Goal: Transaction & Acquisition: Purchase product/service

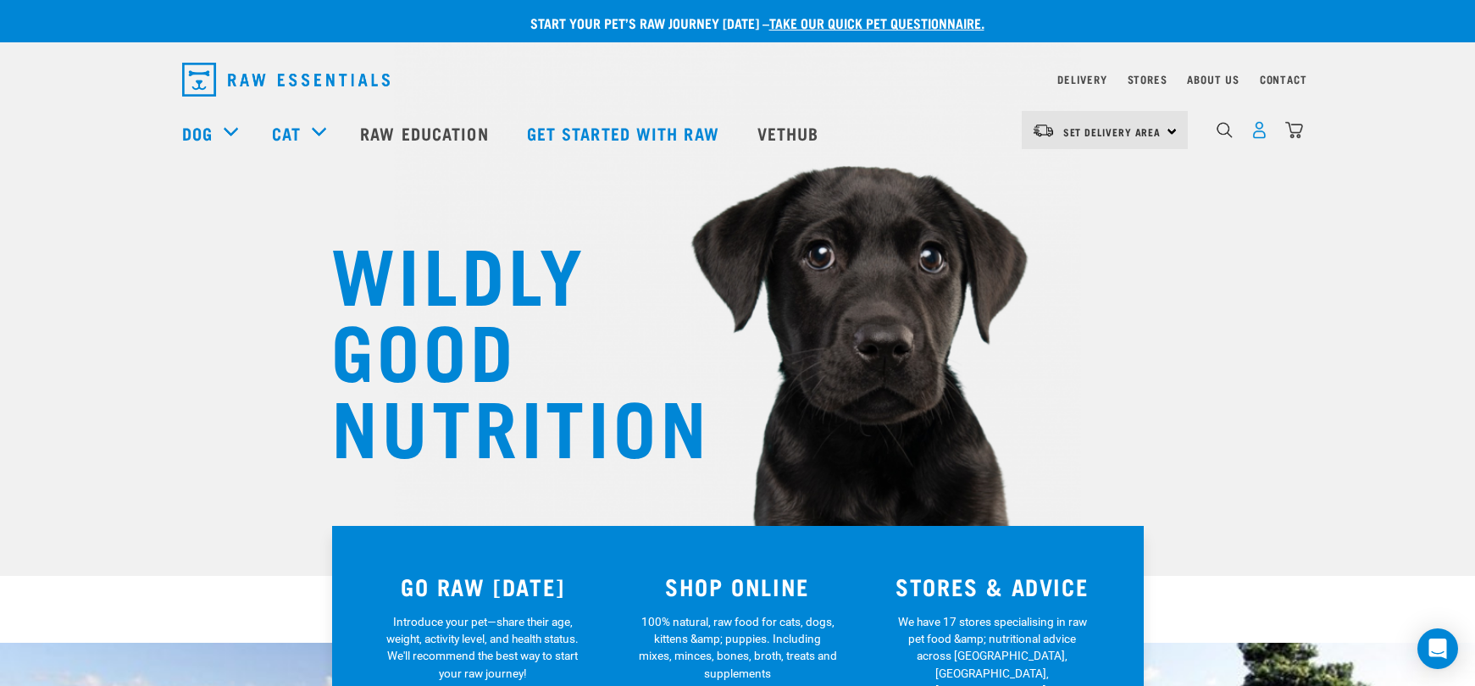
click at [1258, 136] on img "dropdown navigation" at bounding box center [1260, 130] width 18 height 18
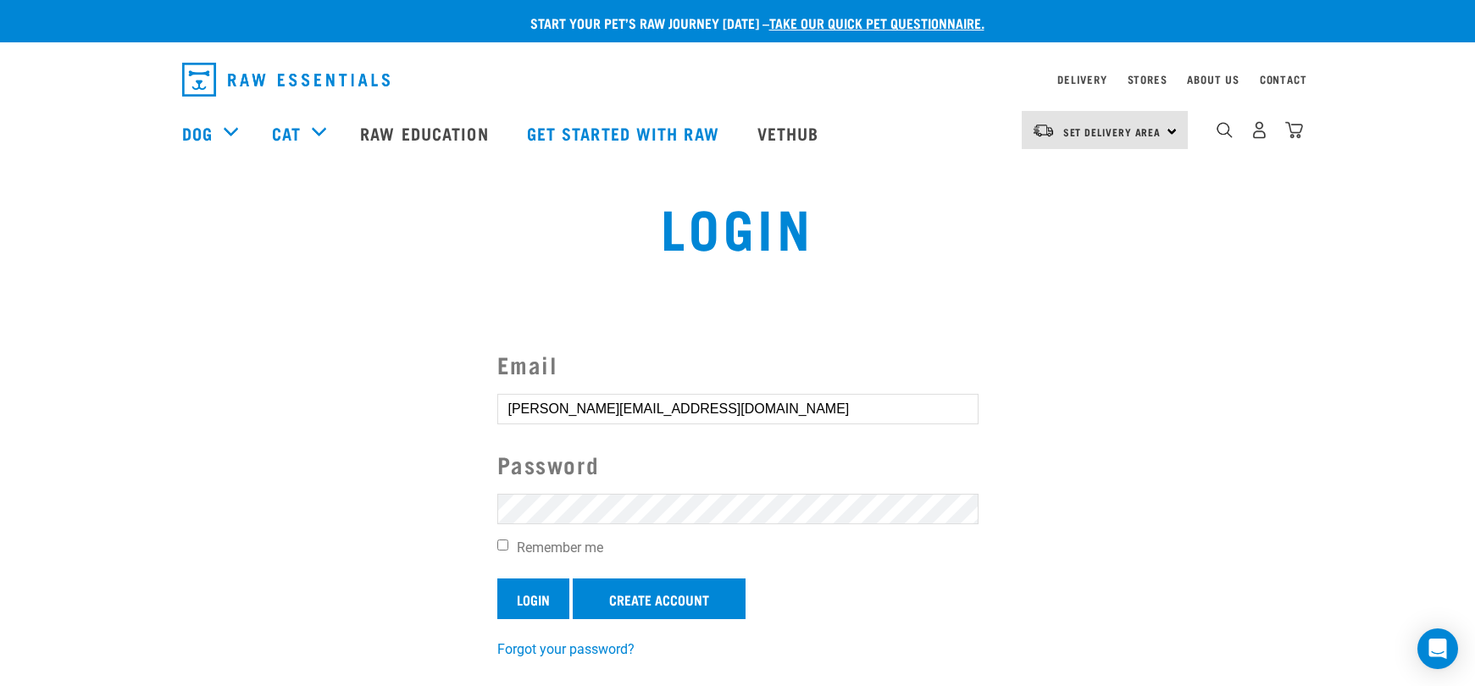
click at [529, 598] on input "Login" at bounding box center [533, 599] width 72 height 41
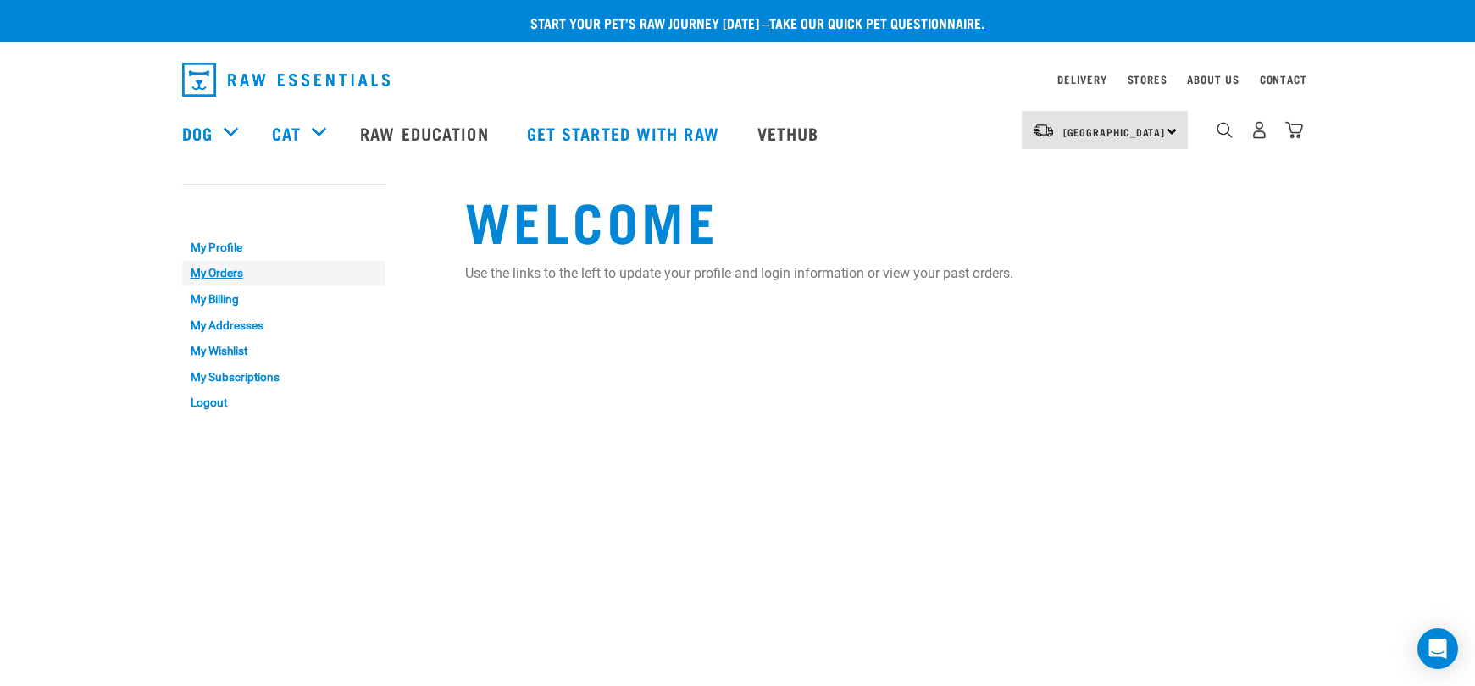
click at [211, 268] on link "My Orders" at bounding box center [283, 274] width 203 height 26
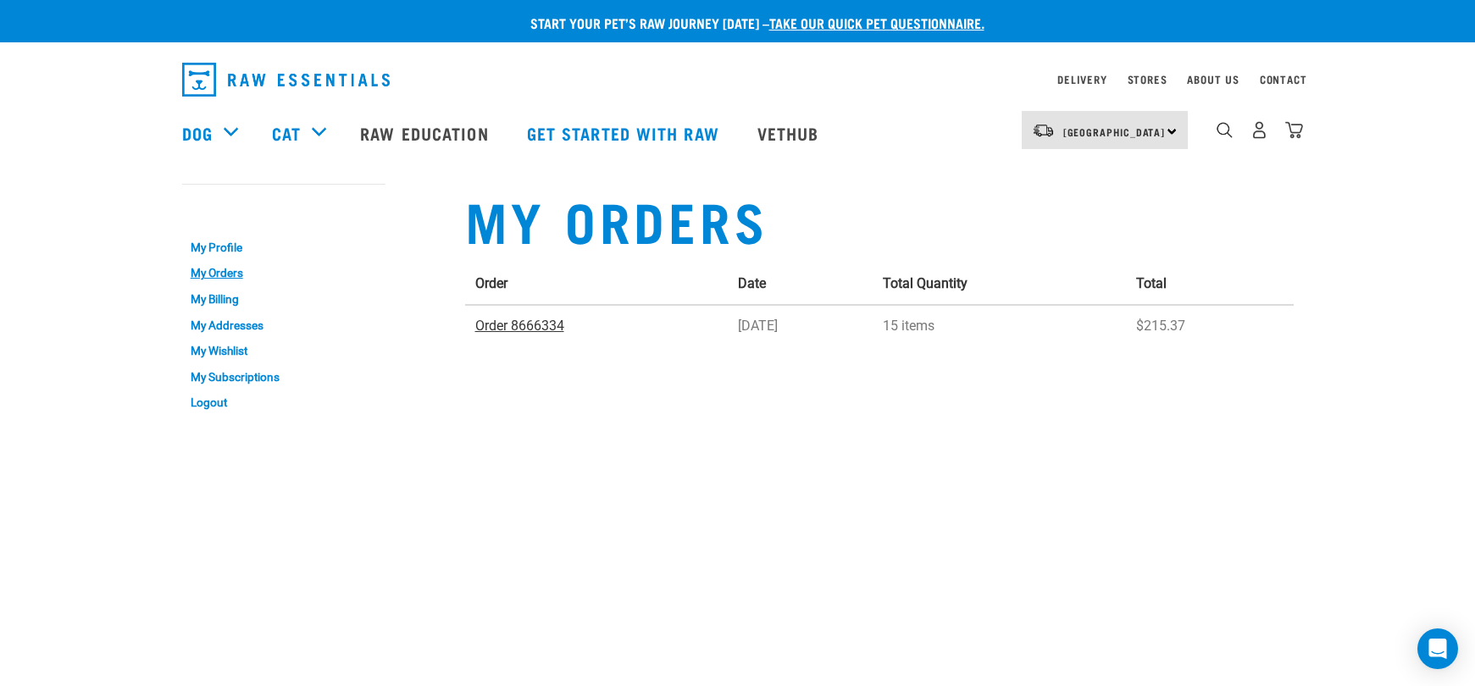
click at [503, 324] on link "Order 8666334" at bounding box center [519, 326] width 89 height 16
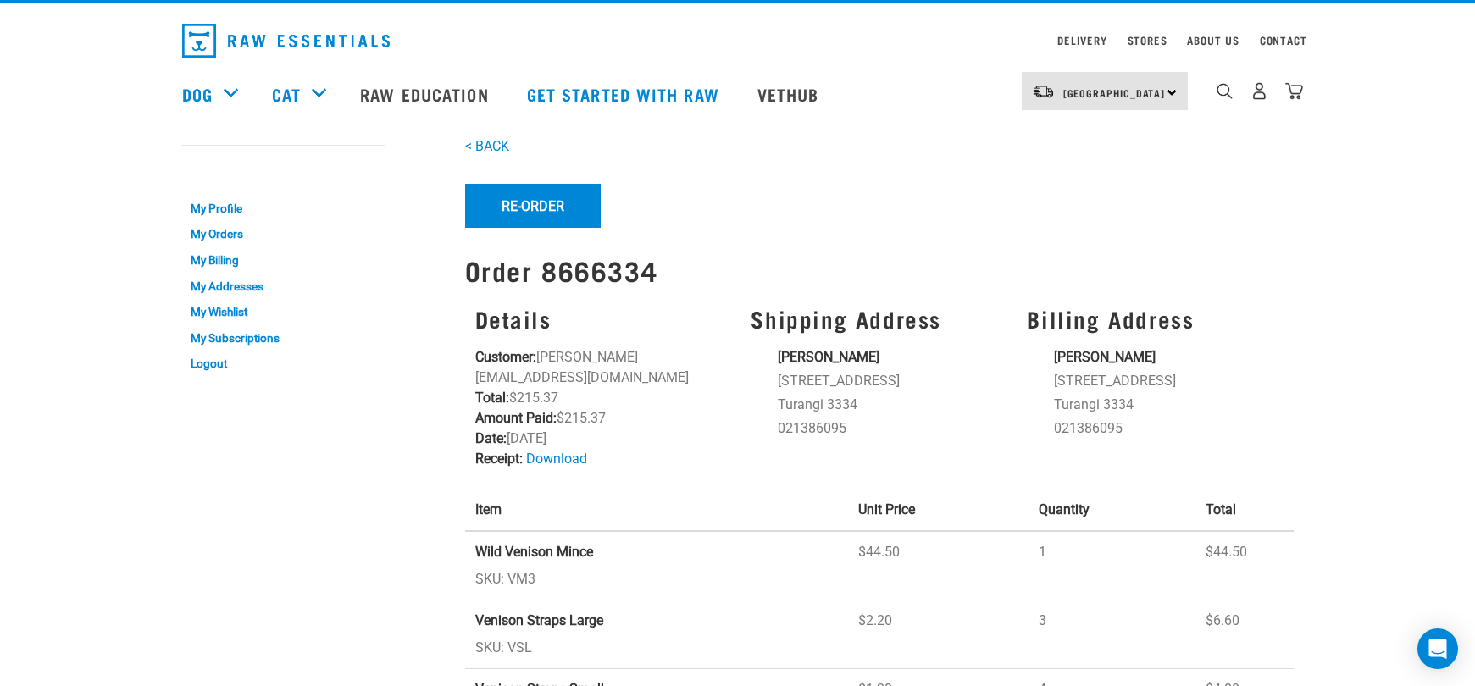
scroll to position [35, 0]
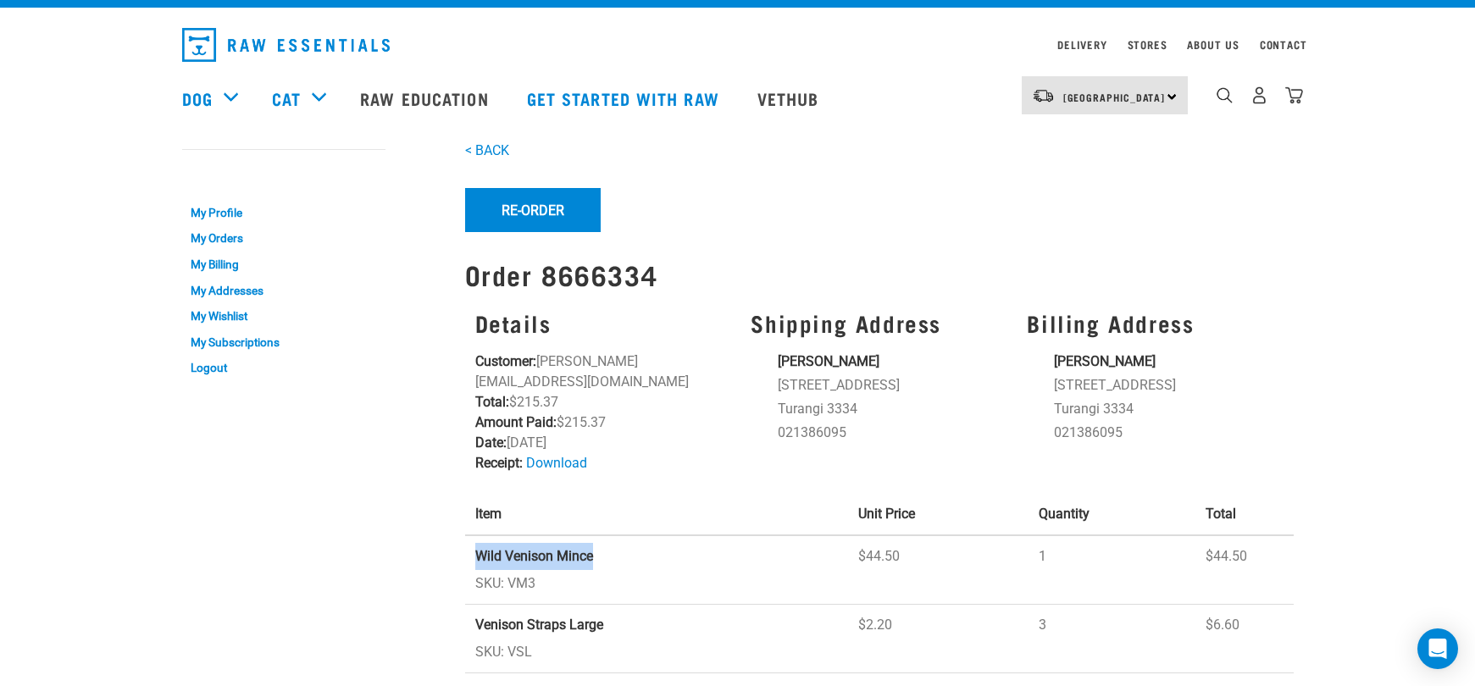
drag, startPoint x: 617, startPoint y: 540, endPoint x: 465, endPoint y: 531, distance: 151.9
click at [465, 536] on td "Wild Venison Mince SKU: VM3" at bounding box center [657, 570] width 384 height 69
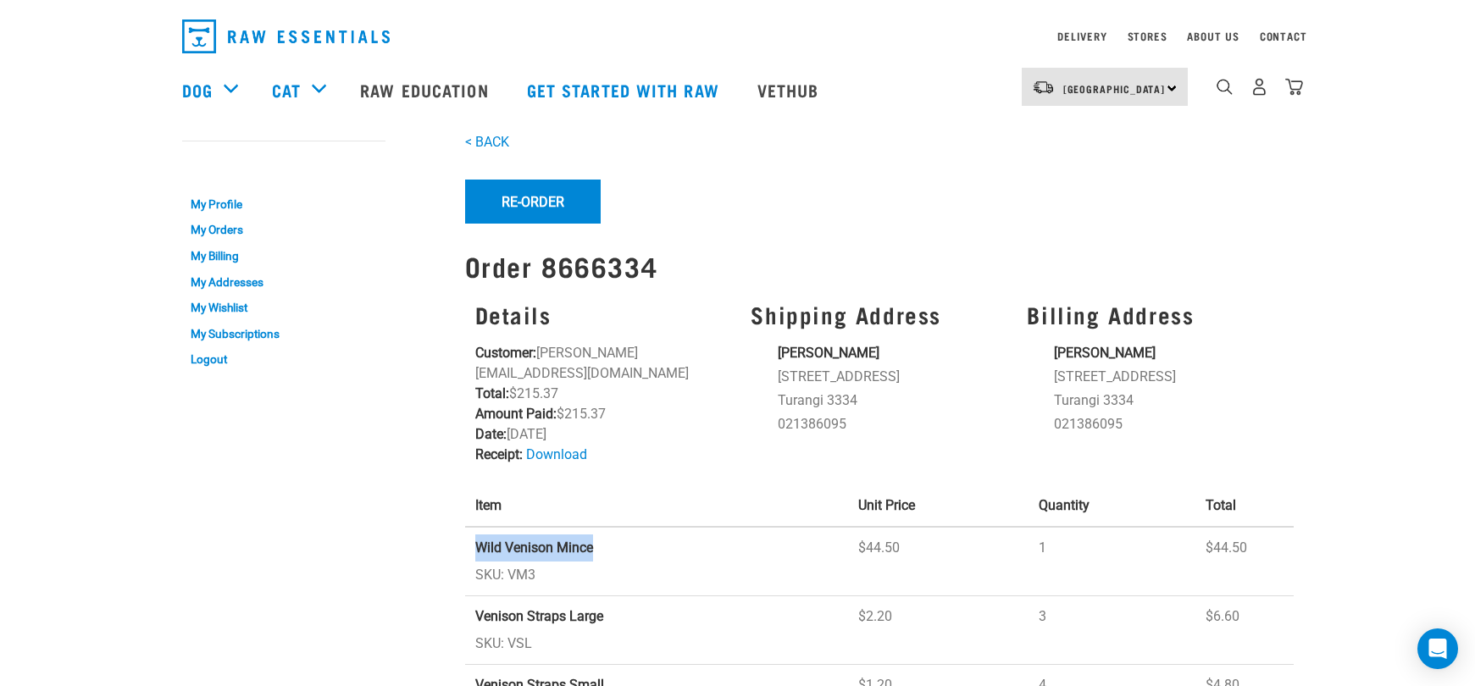
scroll to position [44, 0]
click at [538, 446] on link "Download" at bounding box center [556, 454] width 61 height 16
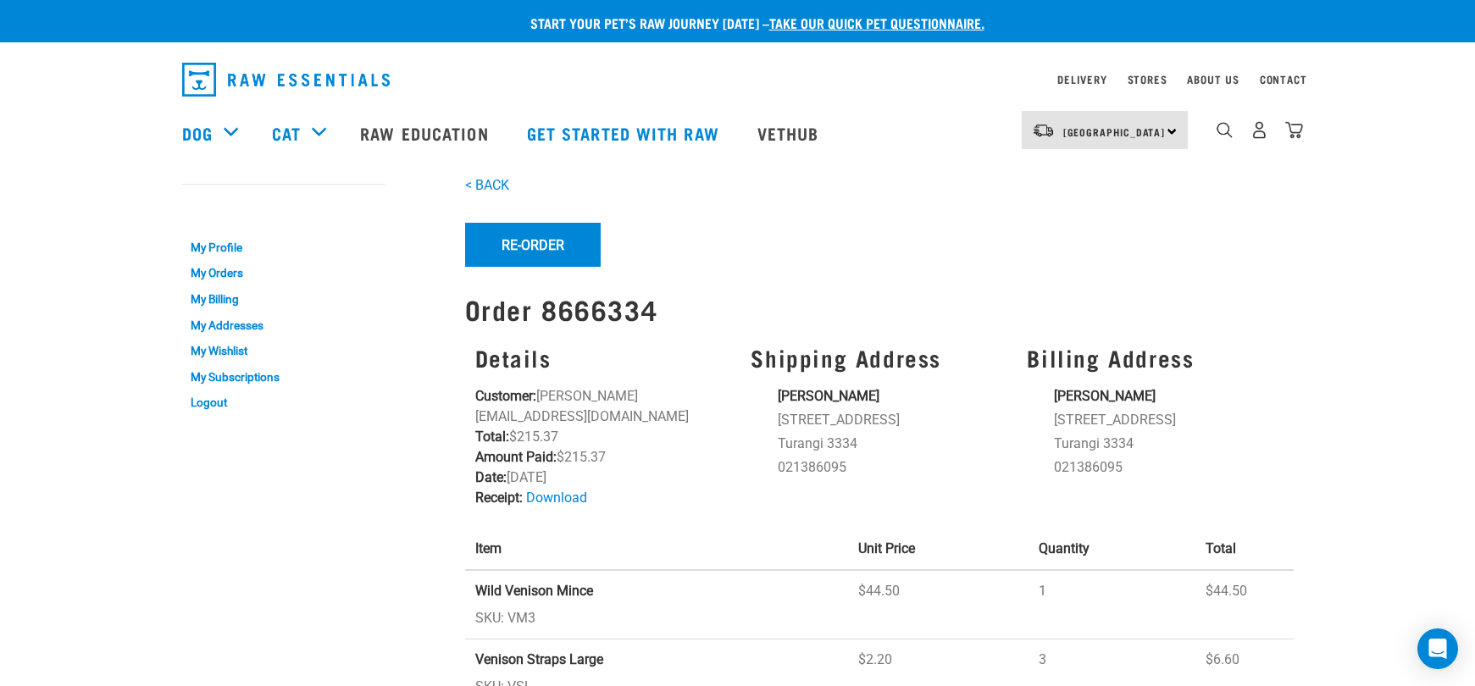
scroll to position [0, 0]
click at [1226, 135] on img "dropdown navigation" at bounding box center [1225, 130] width 16 height 16
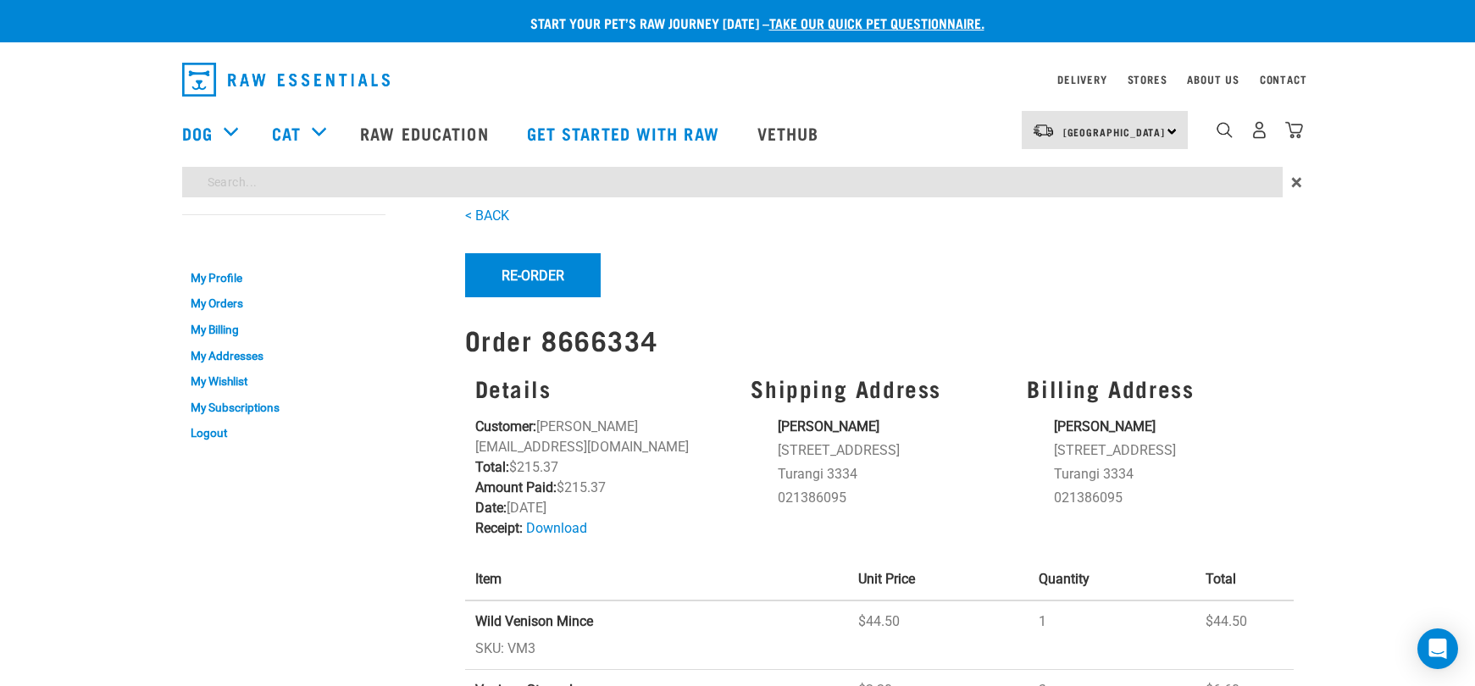
click at [437, 184] on input "search" at bounding box center [732, 182] width 1101 height 31
paste input "Wild Venison Mince"
type input "Wild Venison Mince"
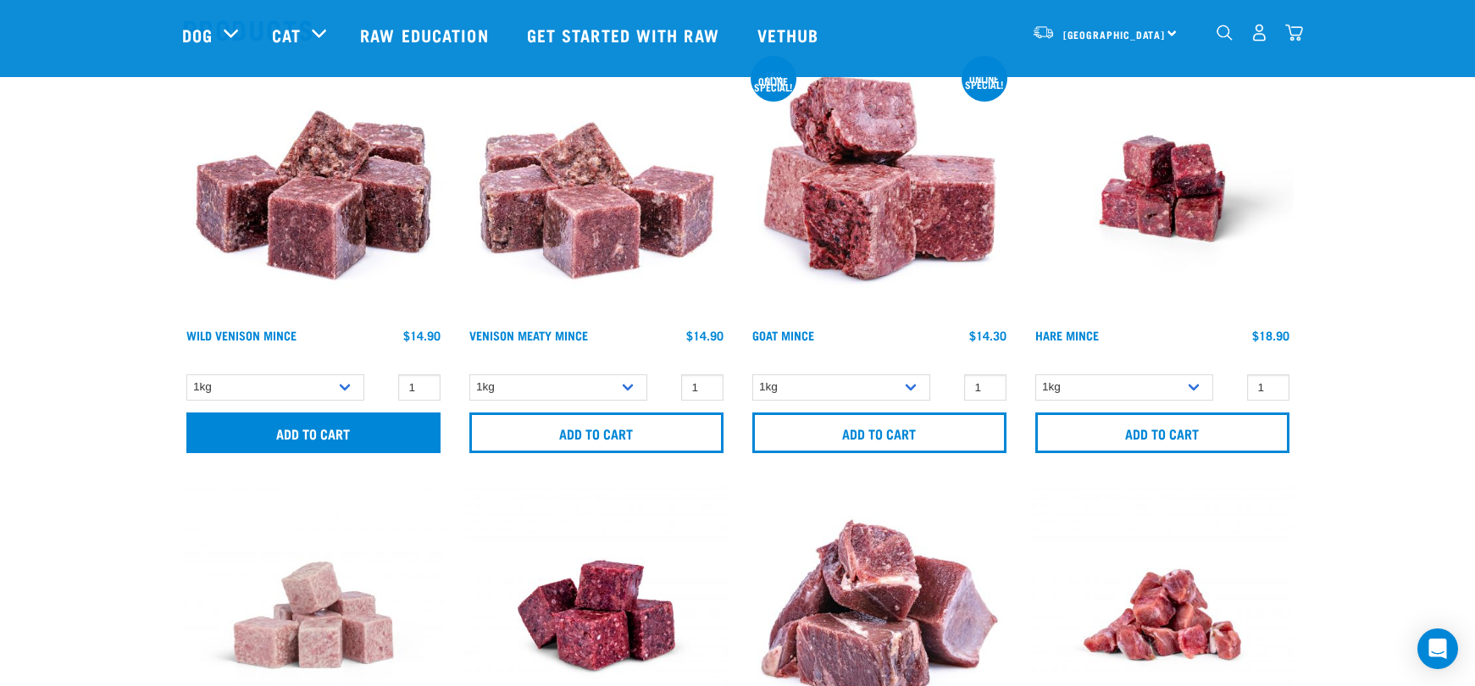
scroll to position [202, 0]
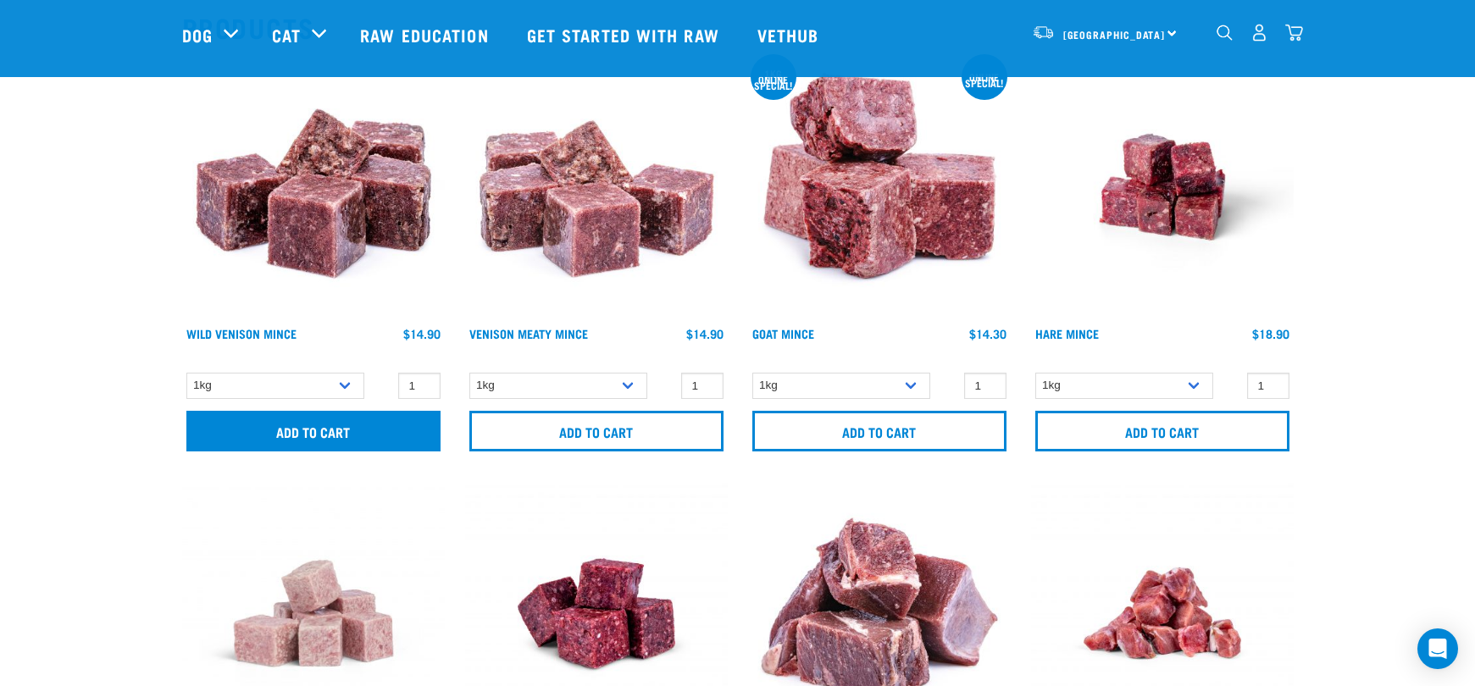
click at [293, 425] on input "Add to cart" at bounding box center [313, 431] width 254 height 41
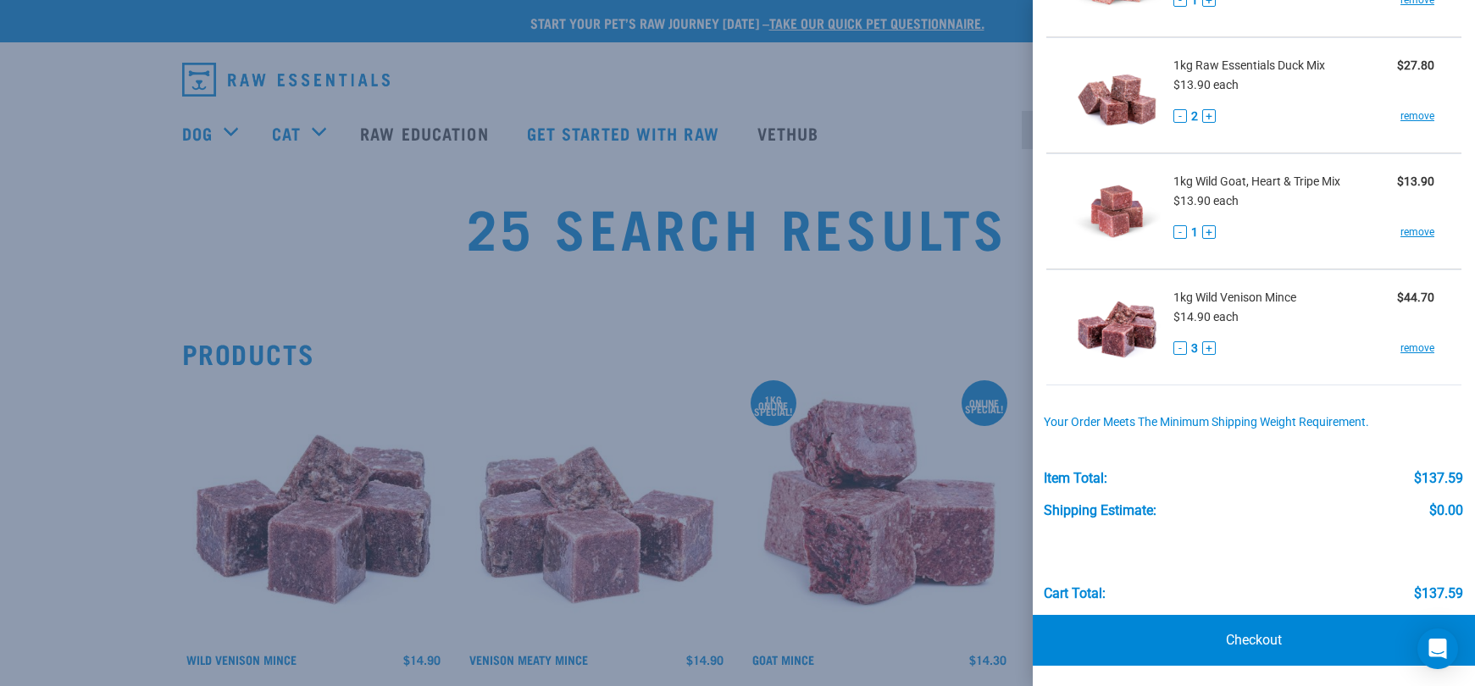
scroll to position [543, 0]
click at [1248, 627] on link "Checkout" at bounding box center [1254, 641] width 442 height 51
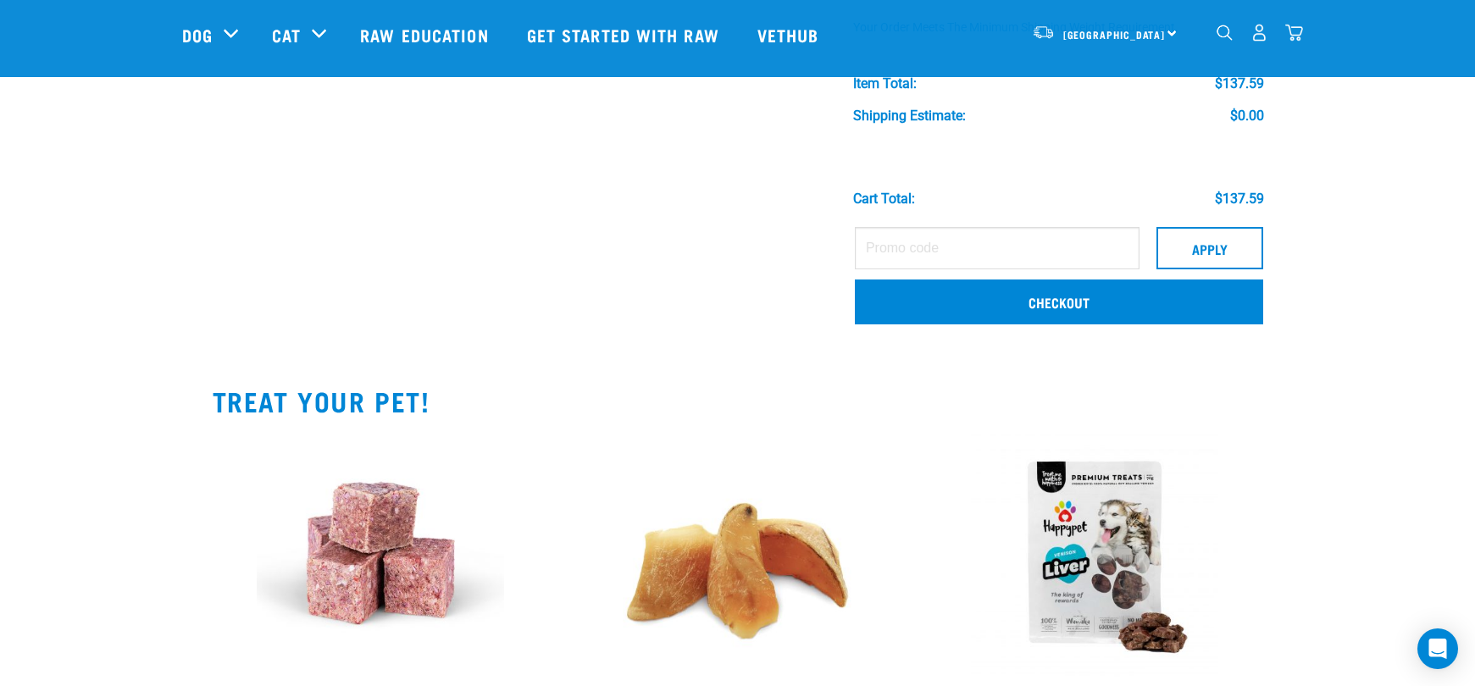
scroll to position [958, 0]
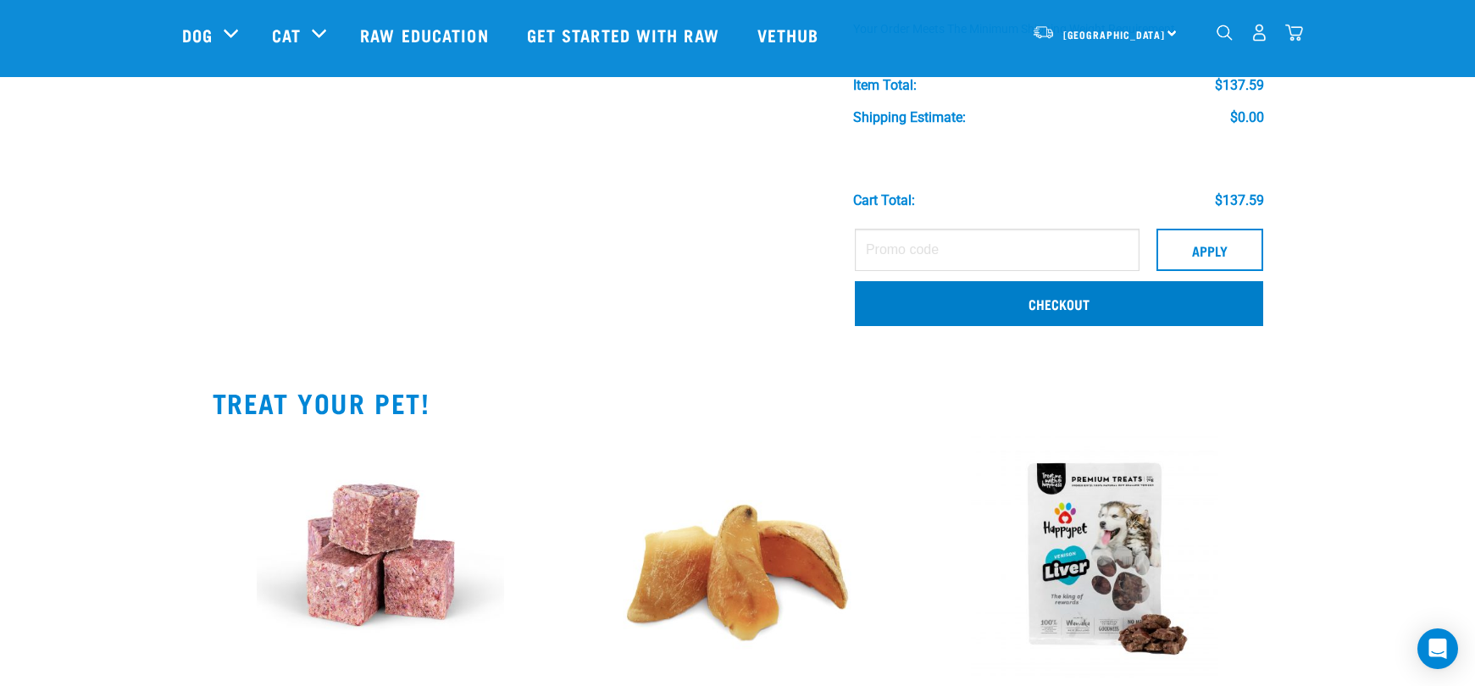
click at [880, 302] on link "Checkout" at bounding box center [1059, 303] width 408 height 44
